Goal: Transaction & Acquisition: Purchase product/service

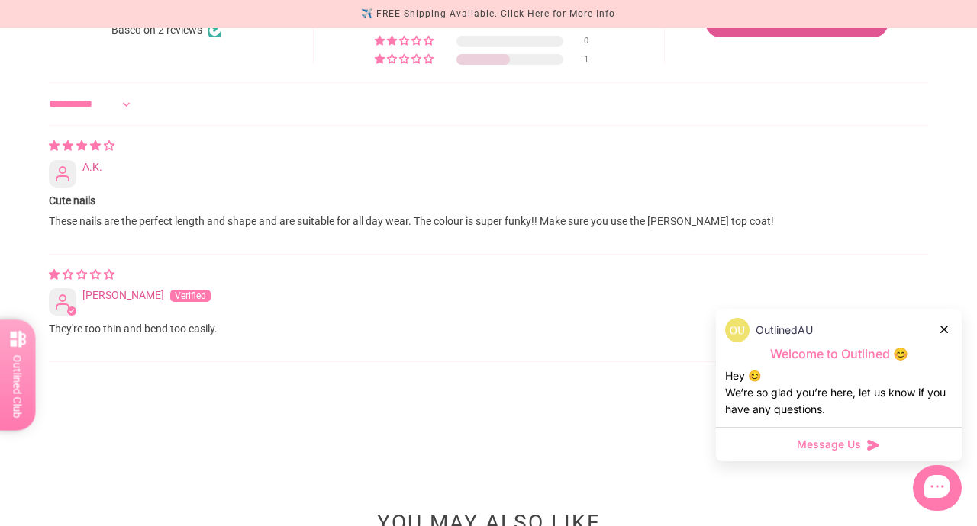
scroll to position [1530, 0]
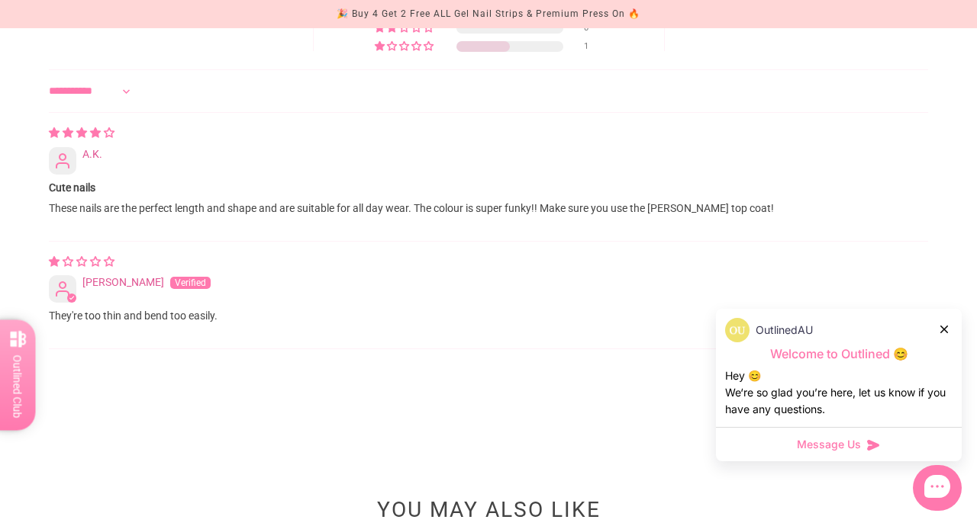
click at [940, 330] on icon at bounding box center [944, 330] width 8 height 8
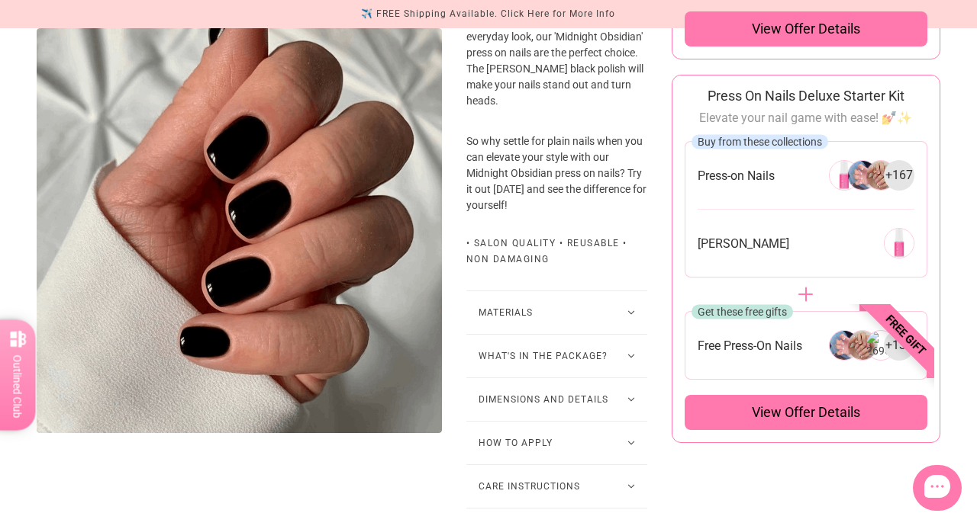
scroll to position [784, 0]
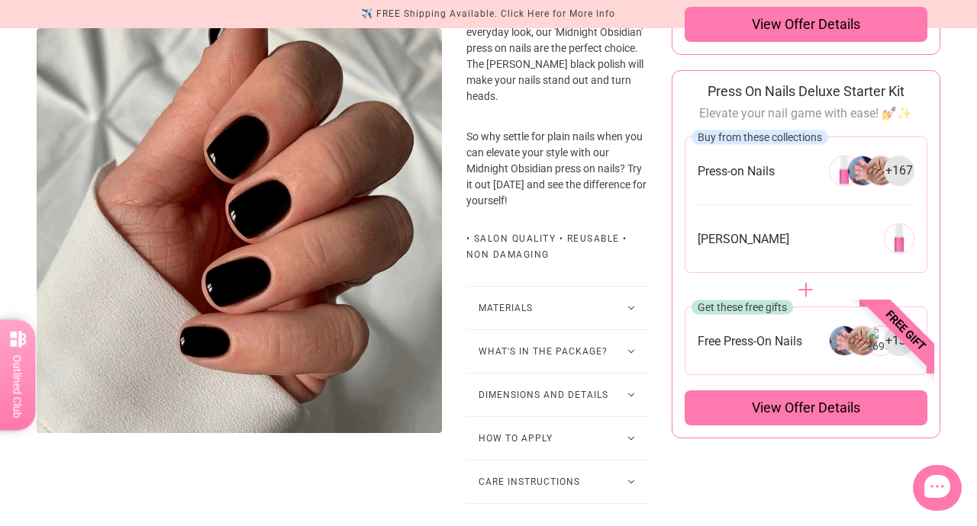
click at [633, 350] on icon at bounding box center [631, 351] width 8 height 5
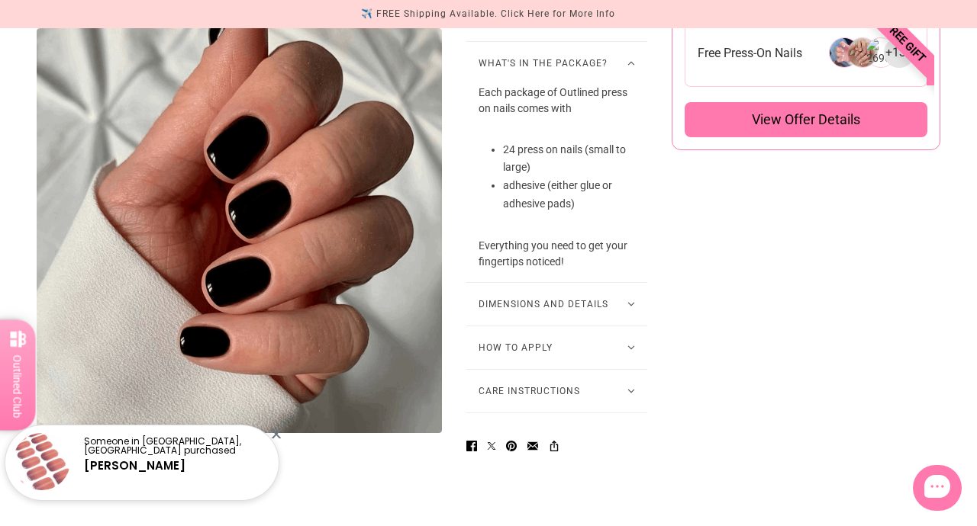
scroll to position [1078, 0]
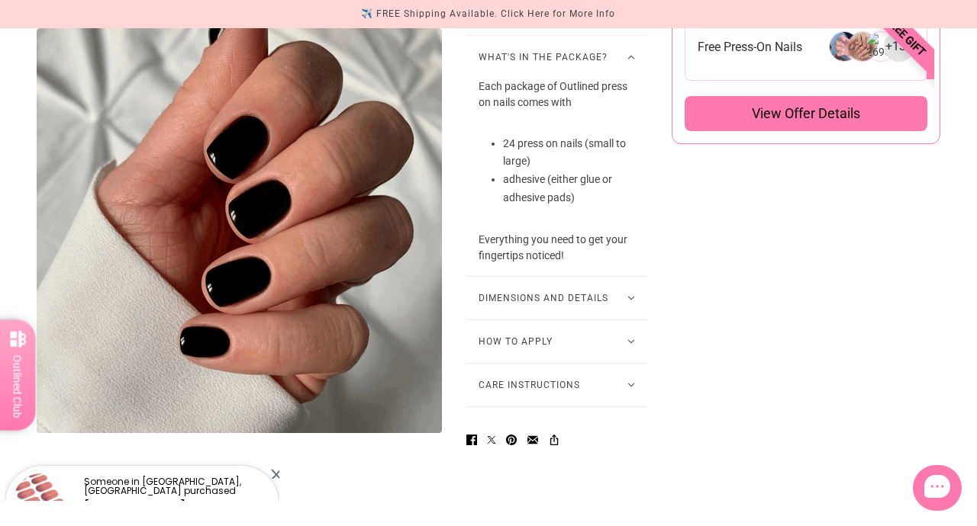
click at [633, 295] on button "Dimensions and Details" at bounding box center [556, 298] width 181 height 43
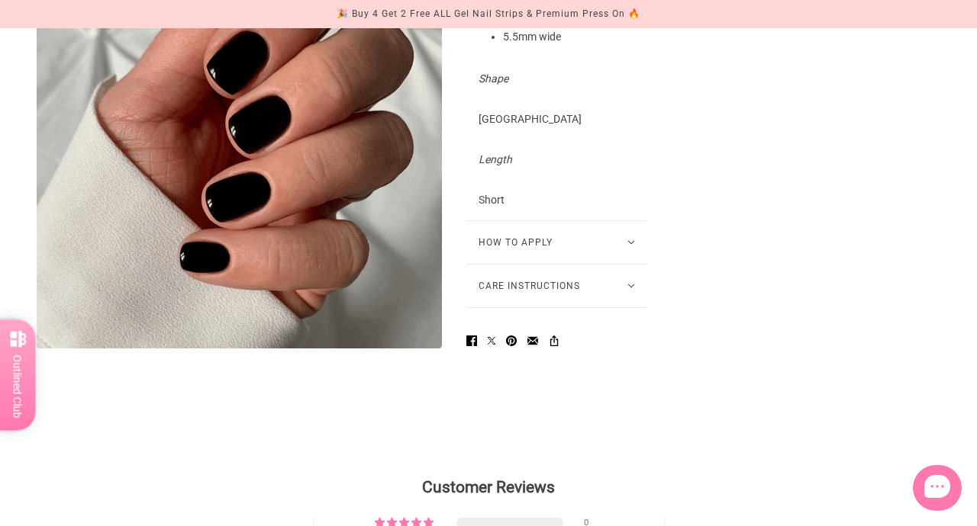
scroll to position [1590, 0]
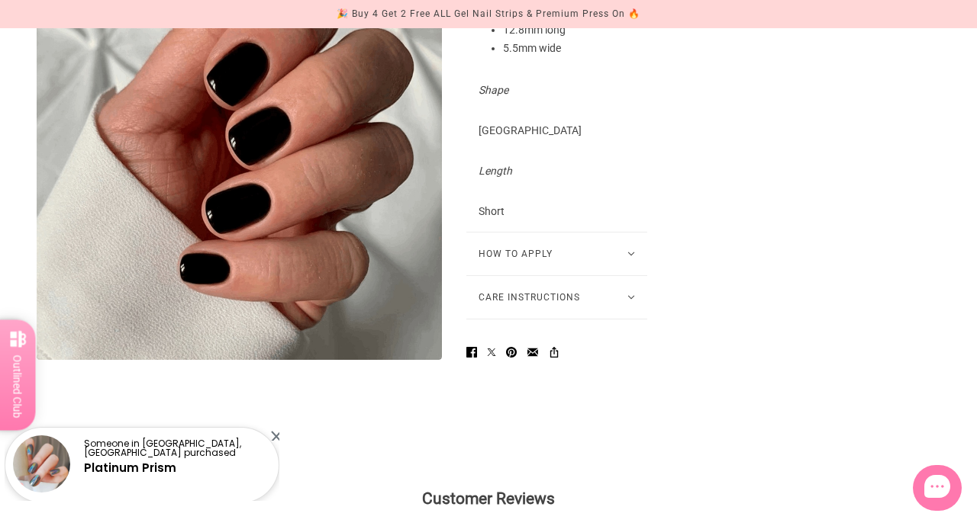
click at [630, 256] on icon at bounding box center [631, 254] width 8 height 5
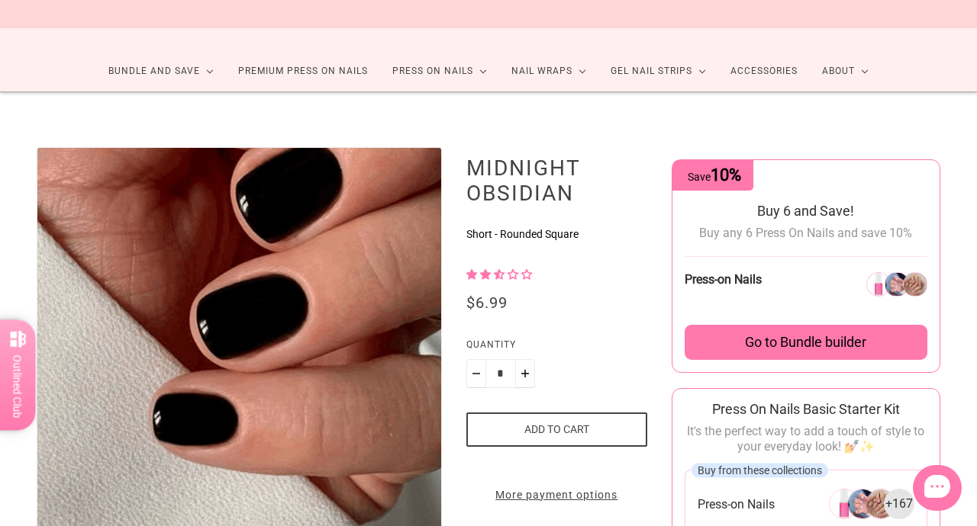
scroll to position [0, 0]
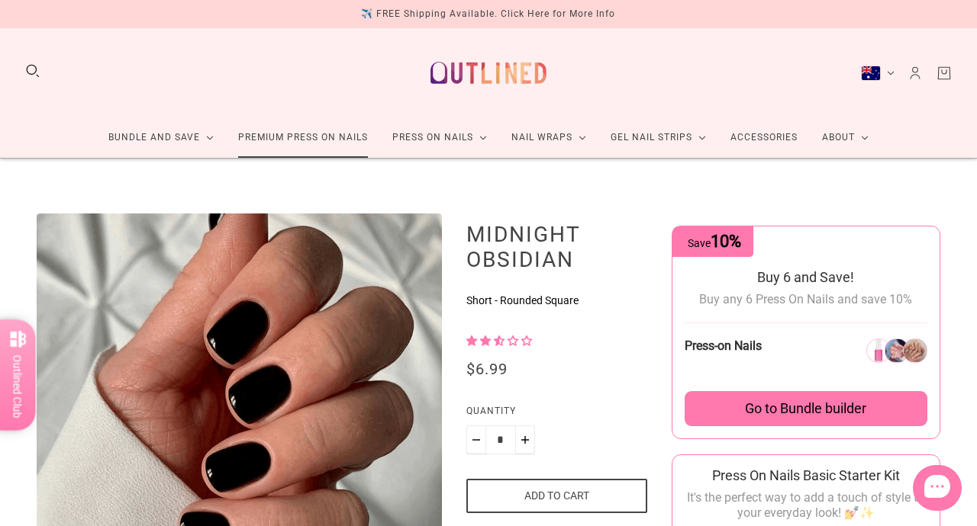
click at [345, 142] on link "Premium Press On Nails" at bounding box center [303, 138] width 154 height 40
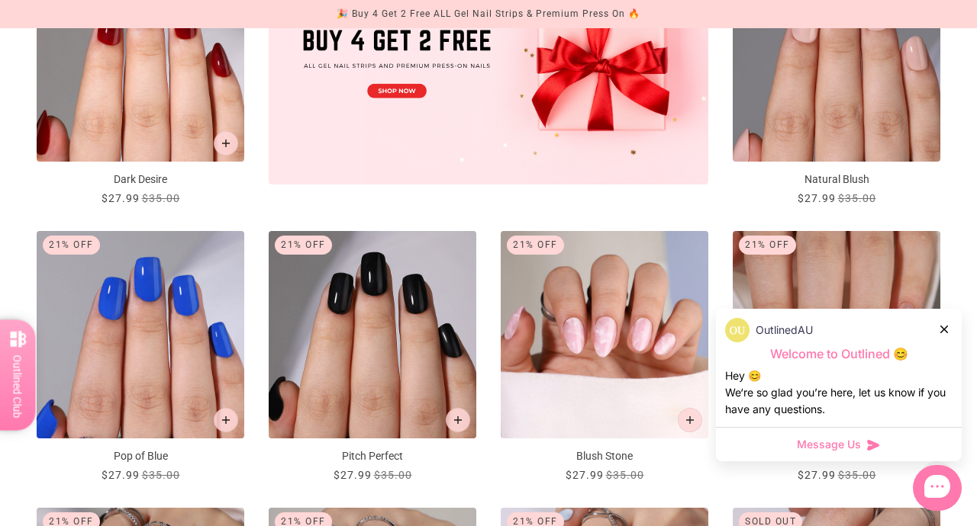
scroll to position [710, 0]
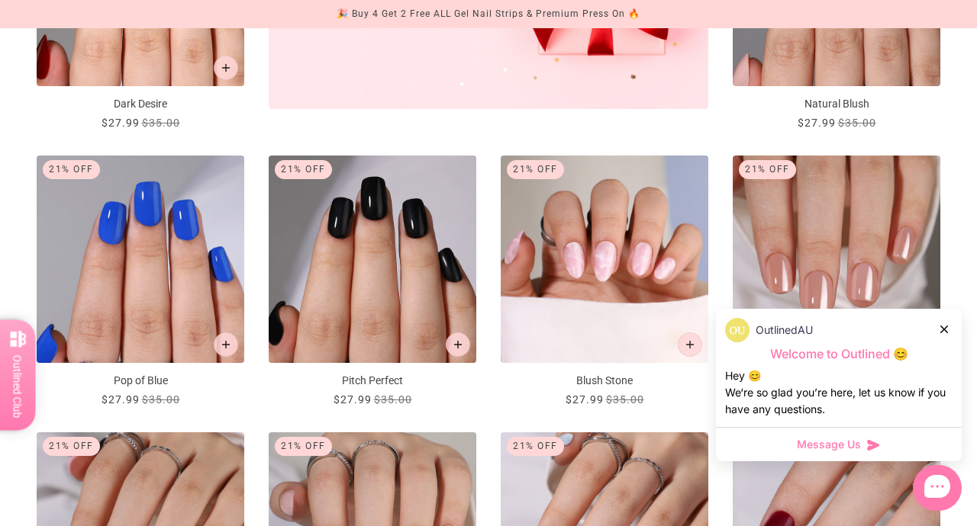
click at [946, 321] on div at bounding box center [944, 329] width 9 height 16
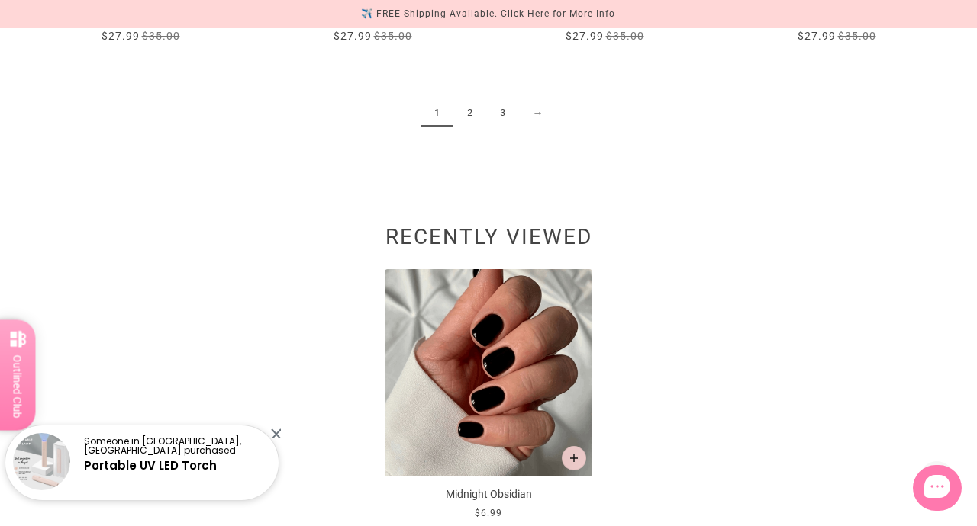
scroll to position [1905, 0]
click at [471, 109] on link "2" at bounding box center [469, 112] width 33 height 28
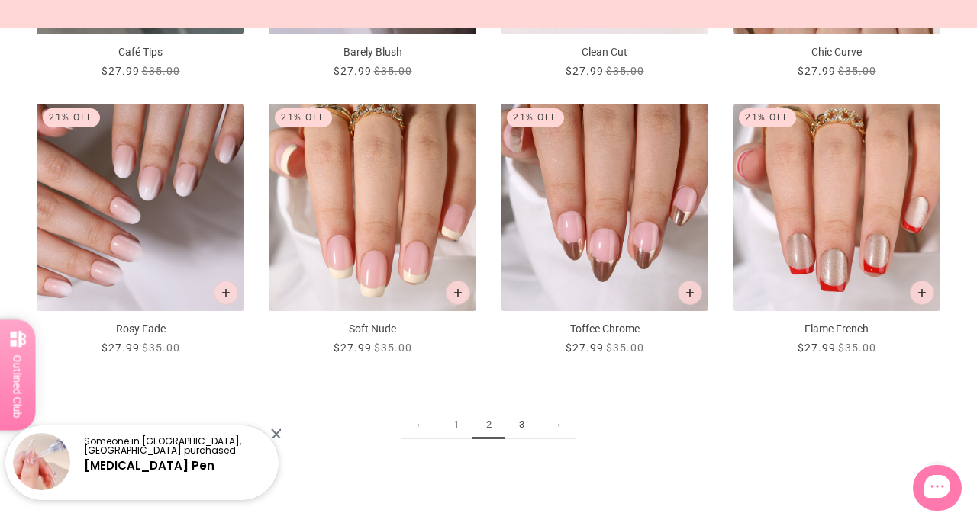
scroll to position [1610, 0]
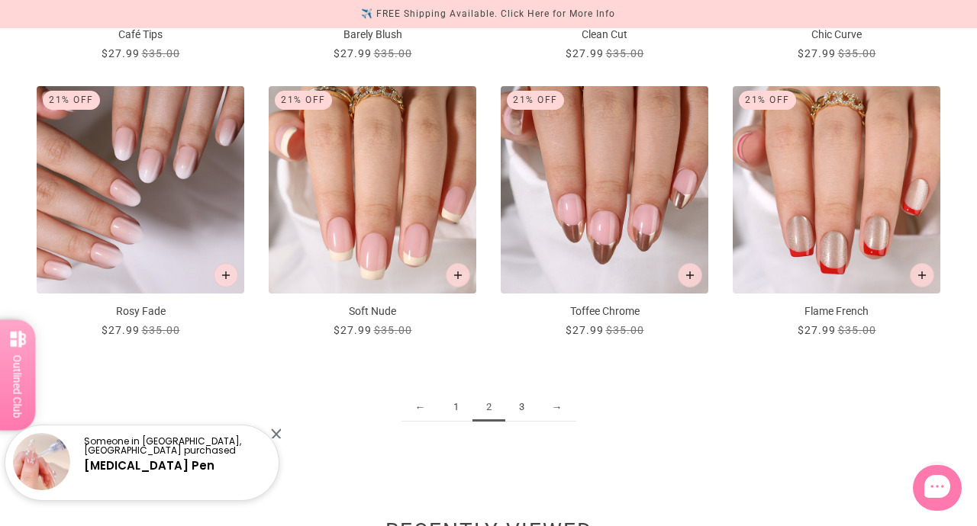
click at [517, 410] on link "3" at bounding box center [521, 408] width 33 height 28
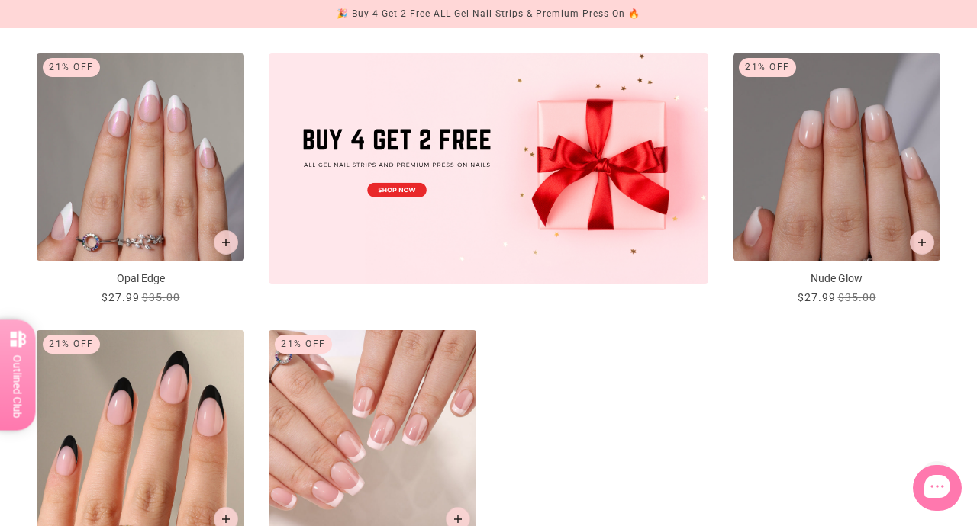
scroll to position [549, 0]
